Goal: Information Seeking & Learning: Find specific fact

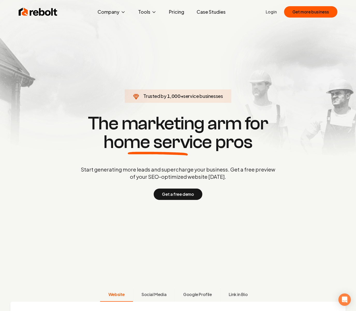
click at [188, 42] on section "Trusted by 1,000 + service businesses The marketing arm for home service pros S…" at bounding box center [178, 157] width 256 height 280
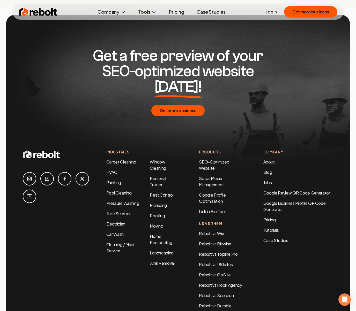
scroll to position [2496, 0]
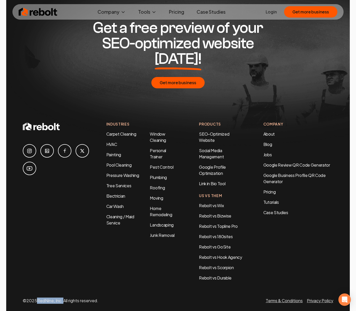
drag, startPoint x: 38, startPoint y: 286, endPoint x: 64, endPoint y: 286, distance: 26.6
click at [64, 298] on p "© 2025 RedNine, Inc. All rights reserved." at bounding box center [60, 301] width 75 height 6
click at [308, 298] on link "Privacy Policy" at bounding box center [320, 300] width 26 height 5
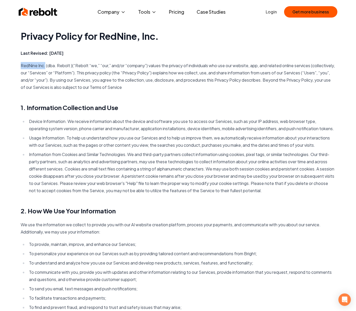
drag, startPoint x: 21, startPoint y: 66, endPoint x: 45, endPoint y: 66, distance: 24.6
click at [45, 66] on p "RedNine Inc. (dba. Rebolt )(“Rebolt “we,” “our,” and/or “company”) values the p…" at bounding box center [178, 76] width 314 height 29
copy p "RedNine Inc."
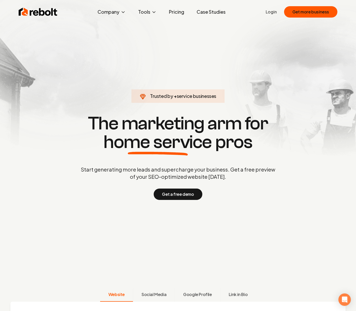
scroll to position [3, 0]
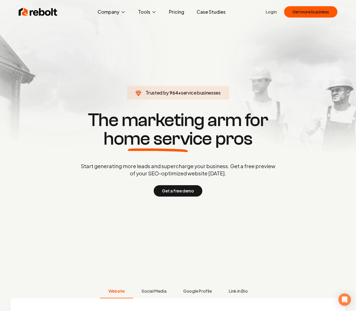
click at [140, 142] on span "home service" at bounding box center [157, 139] width 108 height 19
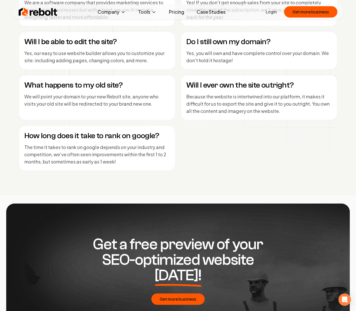
scroll to position [2496, 0]
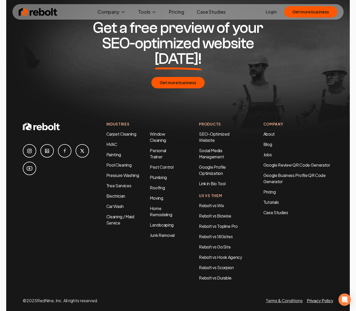
click at [320, 298] on link "Privacy Policy" at bounding box center [320, 300] width 26 height 5
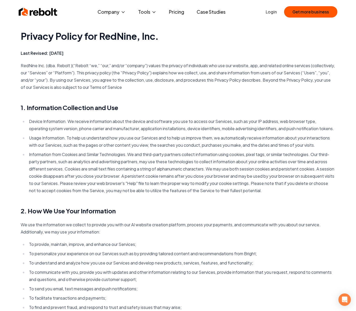
click at [158, 38] on h1 "Privacy Policy for RedNine, Inc." at bounding box center [178, 36] width 314 height 10
click at [159, 38] on h1 "Privacy Policy for RedNine, Inc." at bounding box center [178, 36] width 314 height 10
drag, startPoint x: 160, startPoint y: 38, endPoint x: 108, endPoint y: 36, distance: 52.8
click at [108, 36] on h1 "Privacy Policy for RedNine, Inc." at bounding box center [178, 36] width 314 height 10
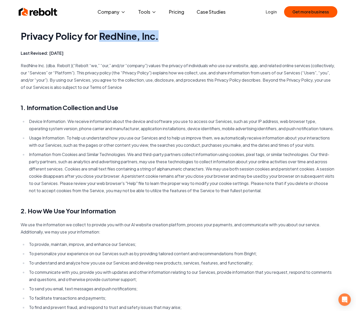
copy h1 "RedNine, Inc."
click at [148, 94] on main "Privacy Policy for RedNine, Inc. Last Revised: [DATE] RedNine Inc. (dba. Rebolt…" at bounding box center [177, 285] width 331 height 571
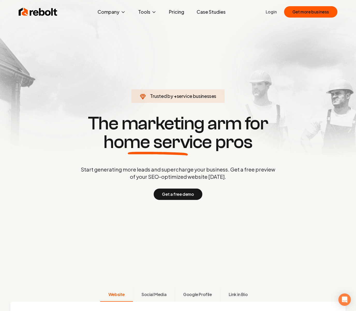
scroll to position [2, 0]
